Goal: Transaction & Acquisition: Purchase product/service

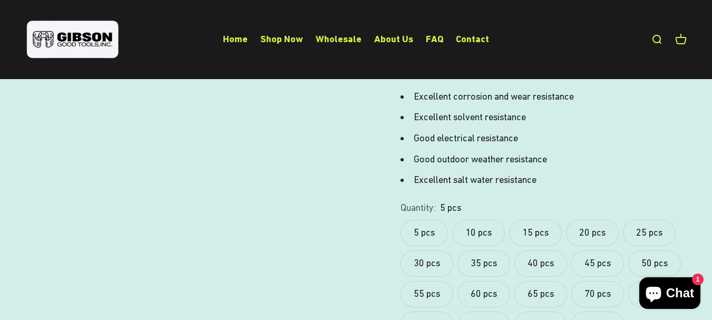
scroll to position [422, 0]
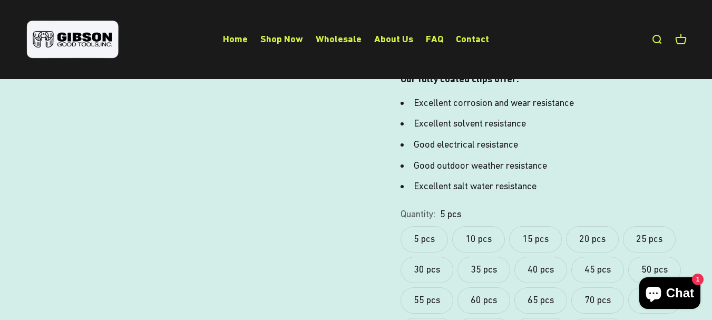
click at [476, 226] on label "10 pcs" at bounding box center [478, 239] width 53 height 26
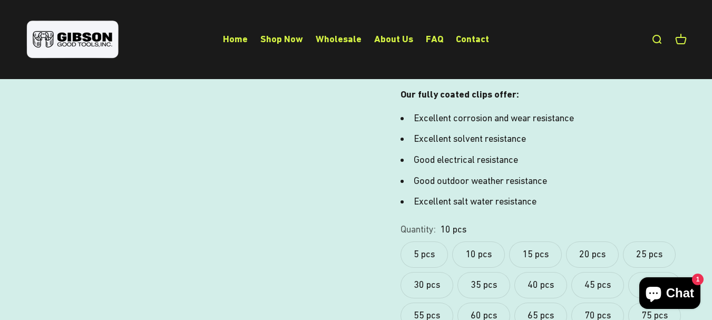
scroll to position [422, 0]
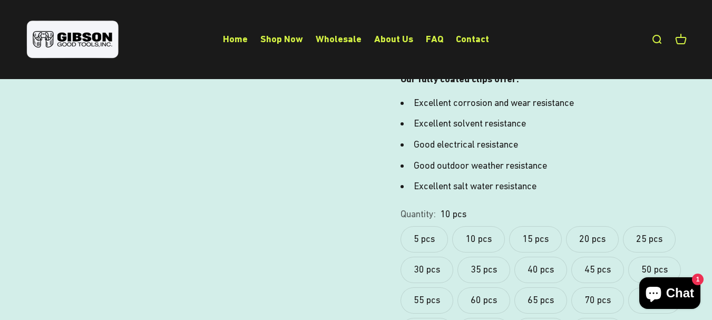
click at [541, 226] on label "15 pcs" at bounding box center [535, 239] width 53 height 26
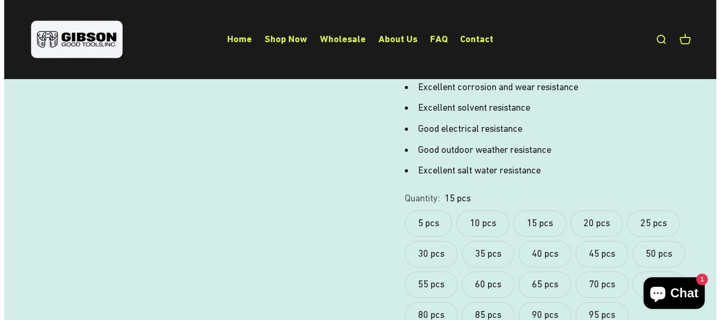
scroll to position [474, 0]
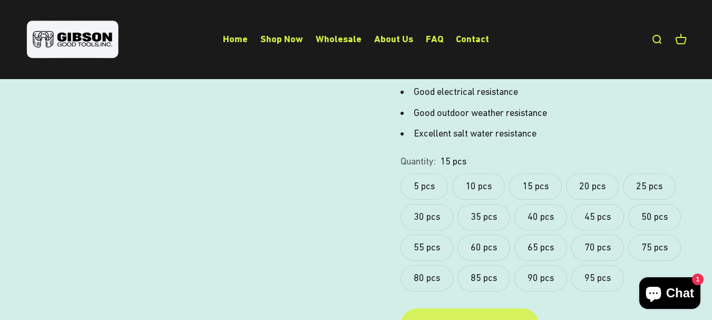
click at [478, 317] on div "Add to cart" at bounding box center [470, 324] width 97 height 15
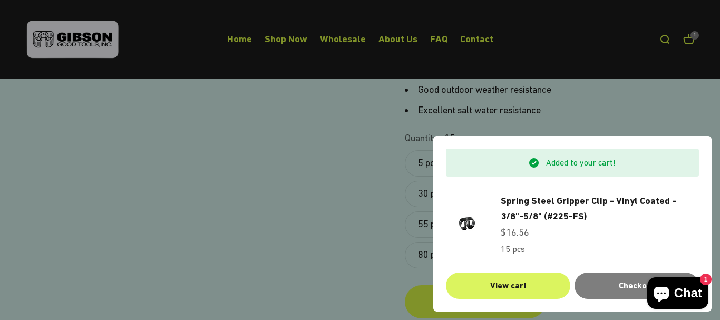
click at [521, 287] on link "View cart" at bounding box center [508, 286] width 124 height 26
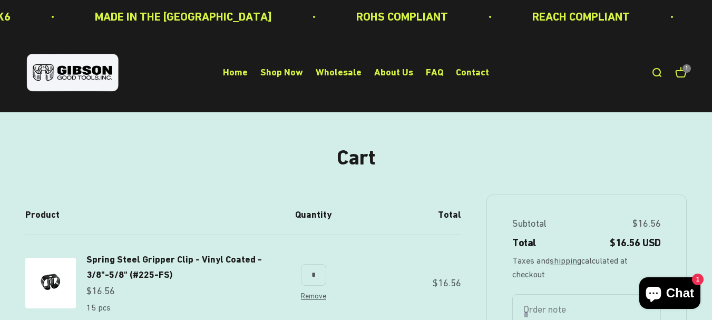
scroll to position [53, 0]
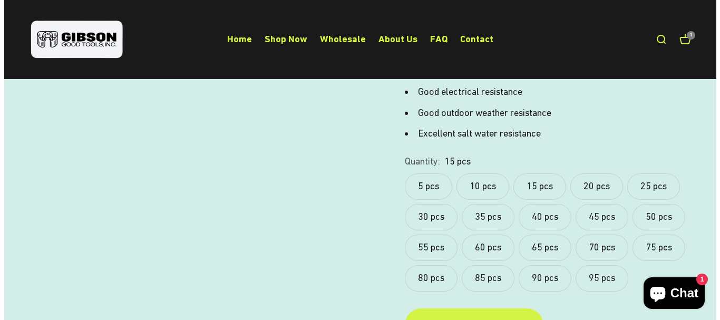
scroll to position [474, 0]
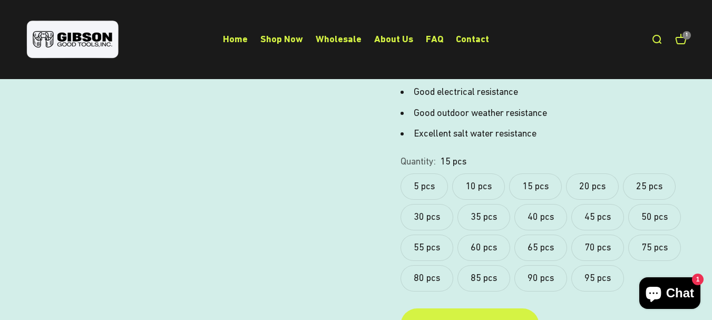
click at [482, 173] on label "10 pcs" at bounding box center [478, 186] width 53 height 26
click at [475, 317] on div "Add to cart" at bounding box center [470, 324] width 97 height 15
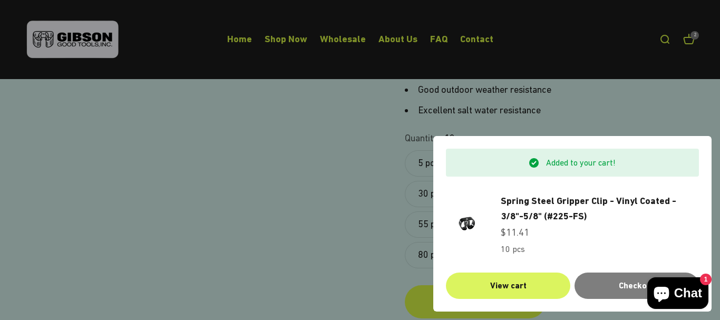
click at [514, 287] on link "View cart" at bounding box center [508, 286] width 124 height 26
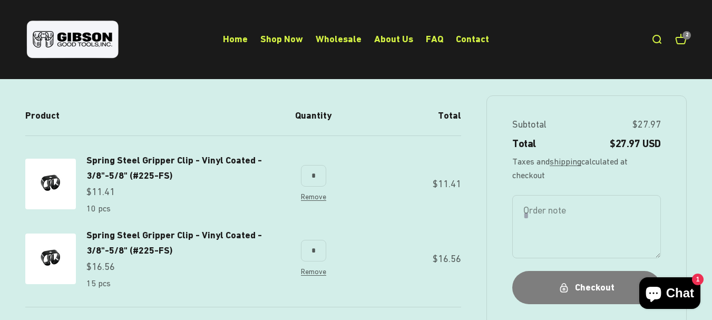
scroll to position [105, 0]
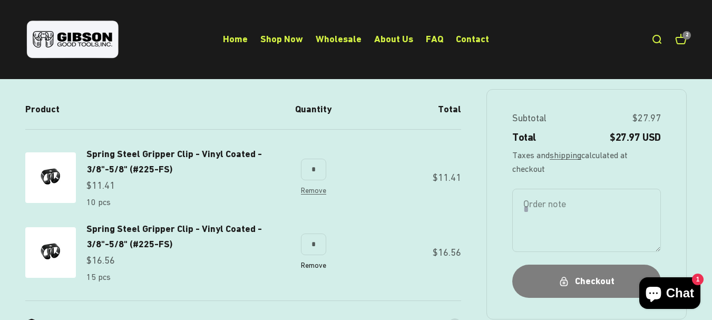
click at [315, 267] on link "Remove" at bounding box center [313, 265] width 25 height 8
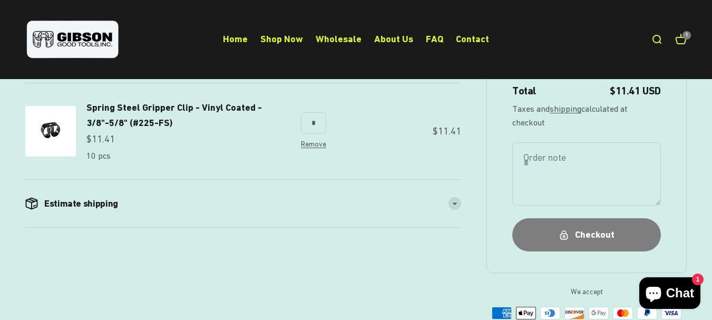
scroll to position [158, 0]
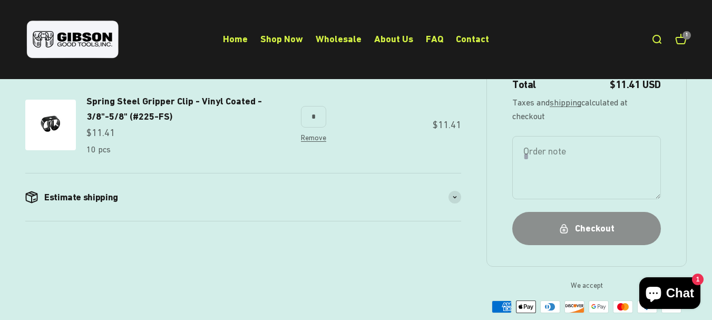
click at [604, 226] on div "Checkout" at bounding box center [586, 228] width 106 height 15
